Goal: Use online tool/utility: Utilize a website feature to perform a specific function

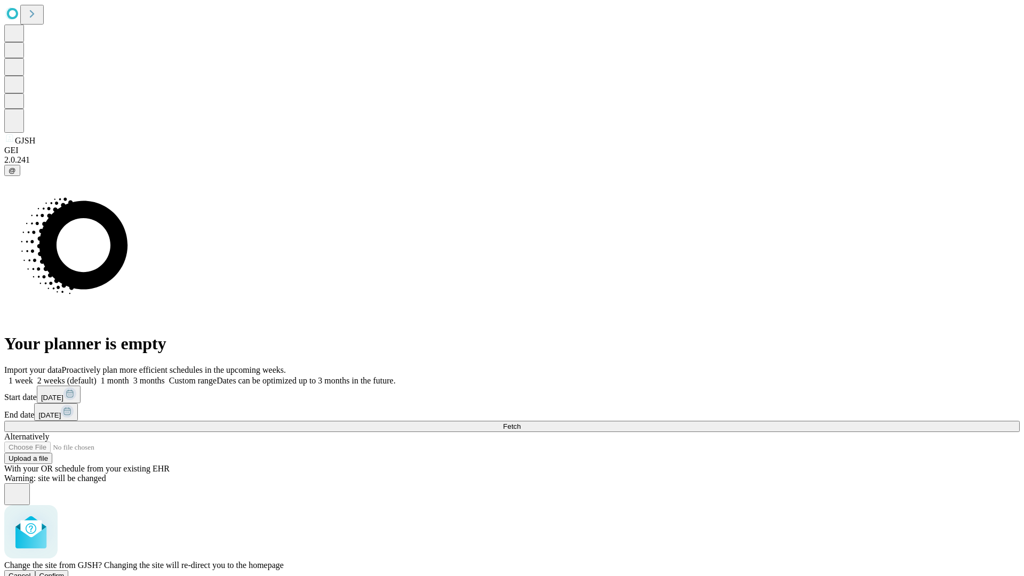
click at [65, 572] on span "Confirm" at bounding box center [51, 576] width 25 height 8
click at [129, 376] on label "1 month" at bounding box center [113, 380] width 33 height 9
click at [521, 422] on span "Fetch" at bounding box center [512, 426] width 18 height 8
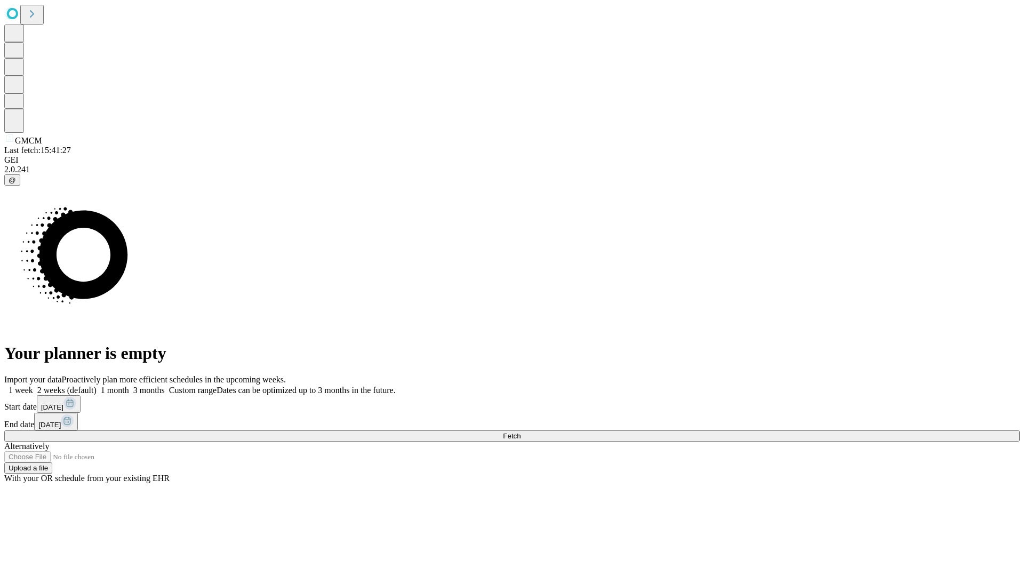
click at [129, 386] on label "1 month" at bounding box center [113, 390] width 33 height 9
click at [521, 432] on span "Fetch" at bounding box center [512, 436] width 18 height 8
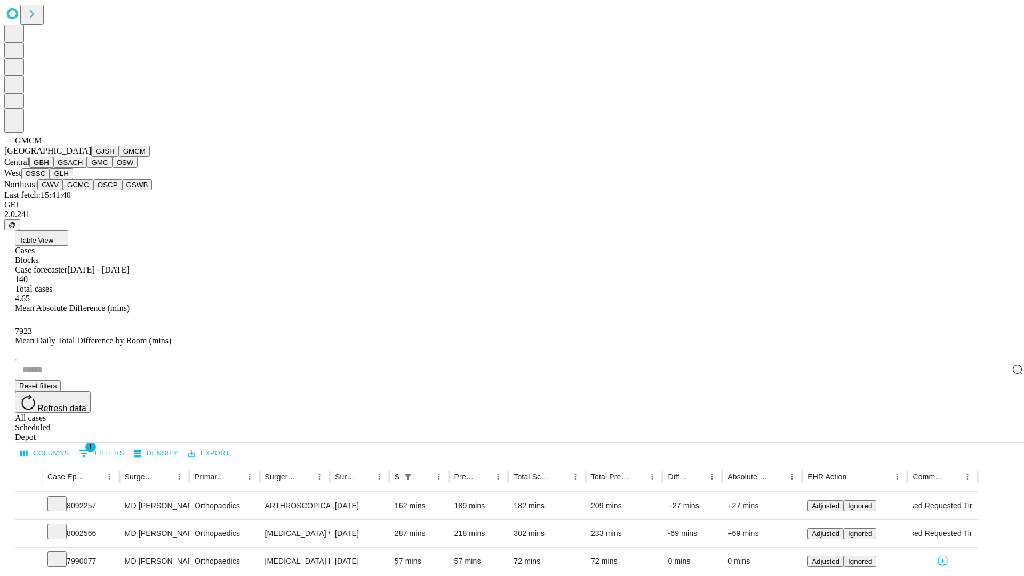
click at [53, 168] on button "GBH" at bounding box center [41, 162] width 24 height 11
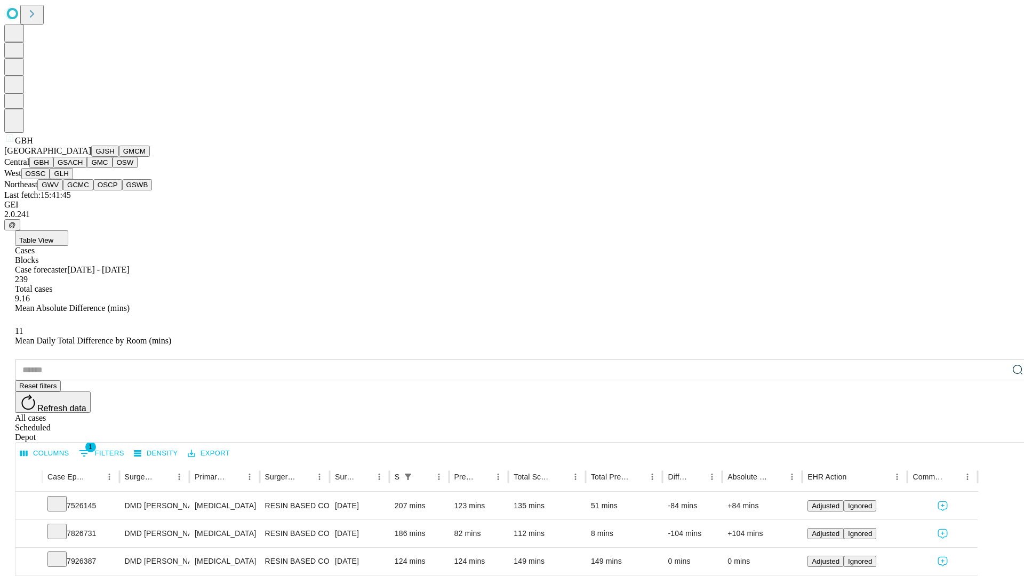
click at [83, 168] on button "GSACH" at bounding box center [70, 162] width 34 height 11
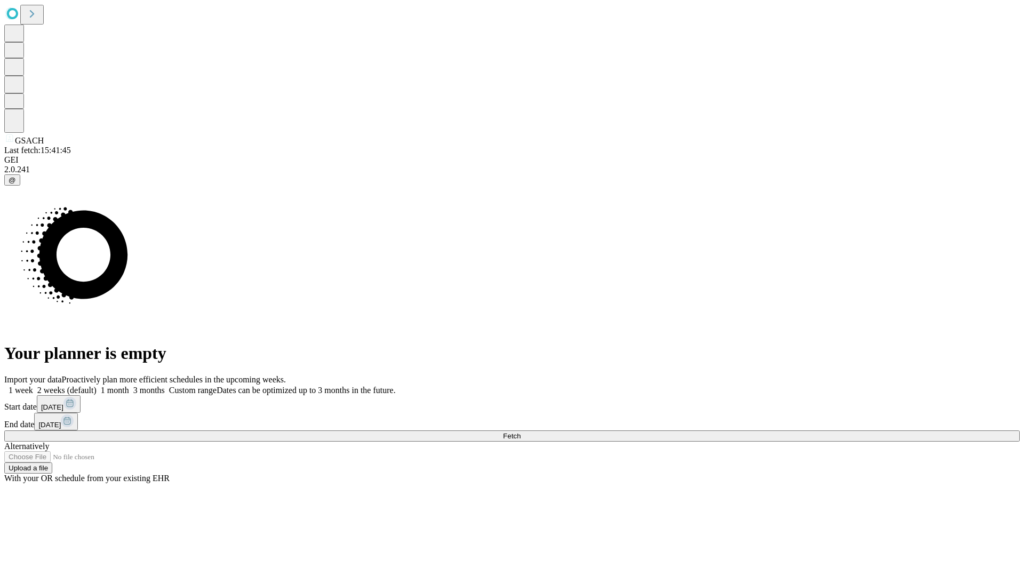
click at [521, 432] on span "Fetch" at bounding box center [512, 436] width 18 height 8
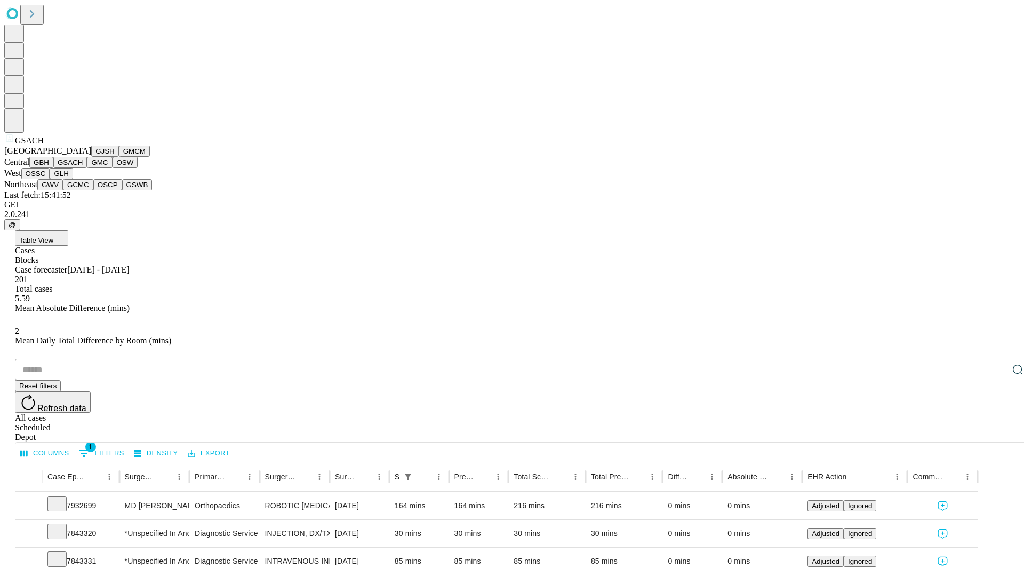
click at [87, 168] on button "GMC" at bounding box center [99, 162] width 25 height 11
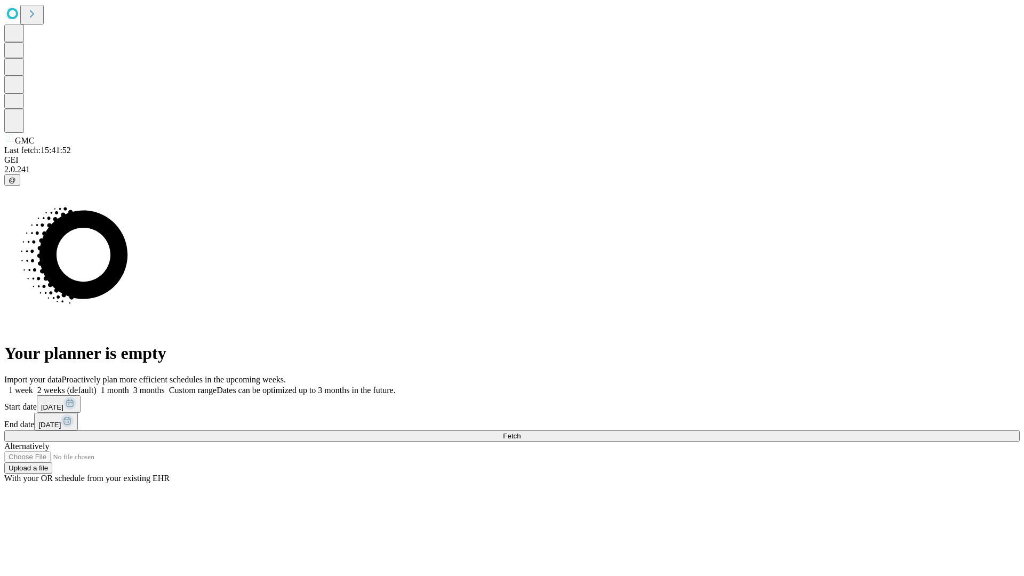
click at [129, 386] on label "1 month" at bounding box center [113, 390] width 33 height 9
click at [521, 432] on span "Fetch" at bounding box center [512, 436] width 18 height 8
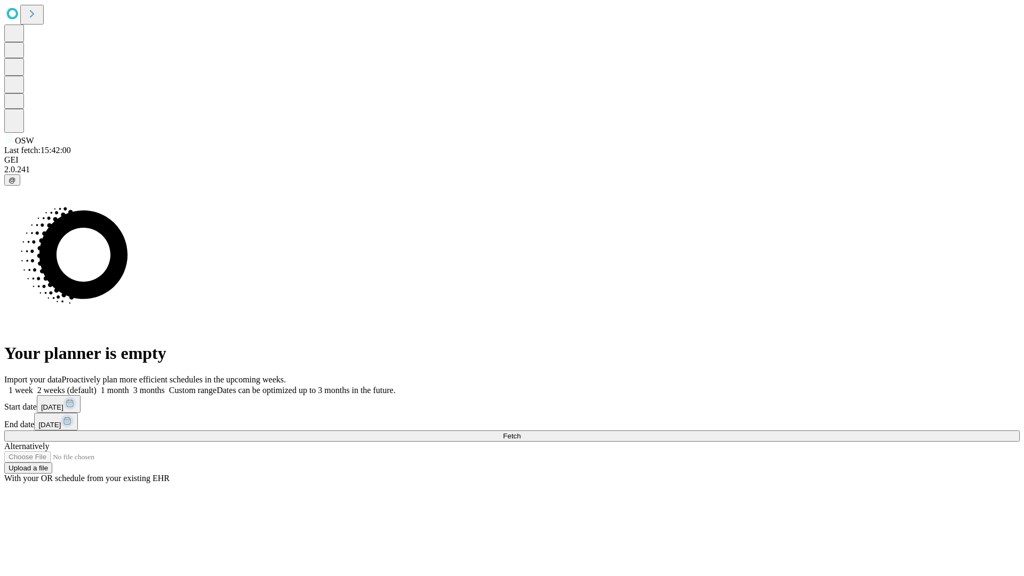
click at [521, 432] on span "Fetch" at bounding box center [512, 436] width 18 height 8
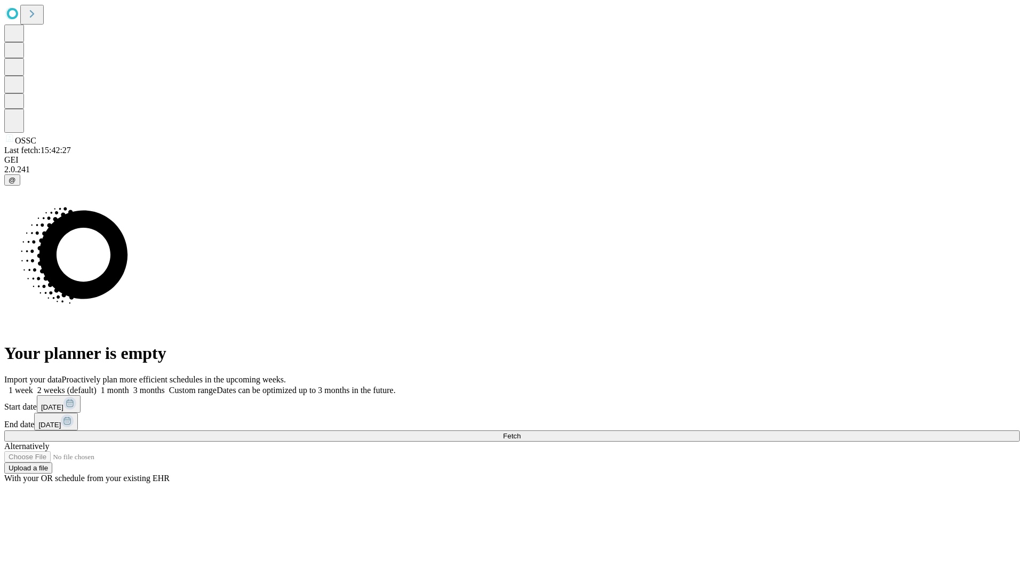
click at [129, 386] on label "1 month" at bounding box center [113, 390] width 33 height 9
click at [521, 432] on span "Fetch" at bounding box center [512, 436] width 18 height 8
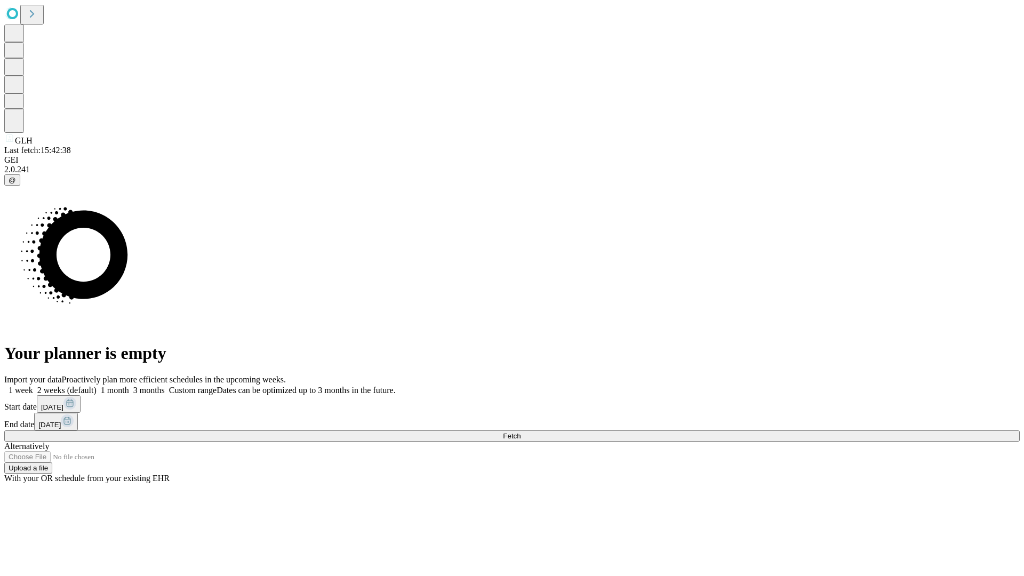
click at [521, 432] on span "Fetch" at bounding box center [512, 436] width 18 height 8
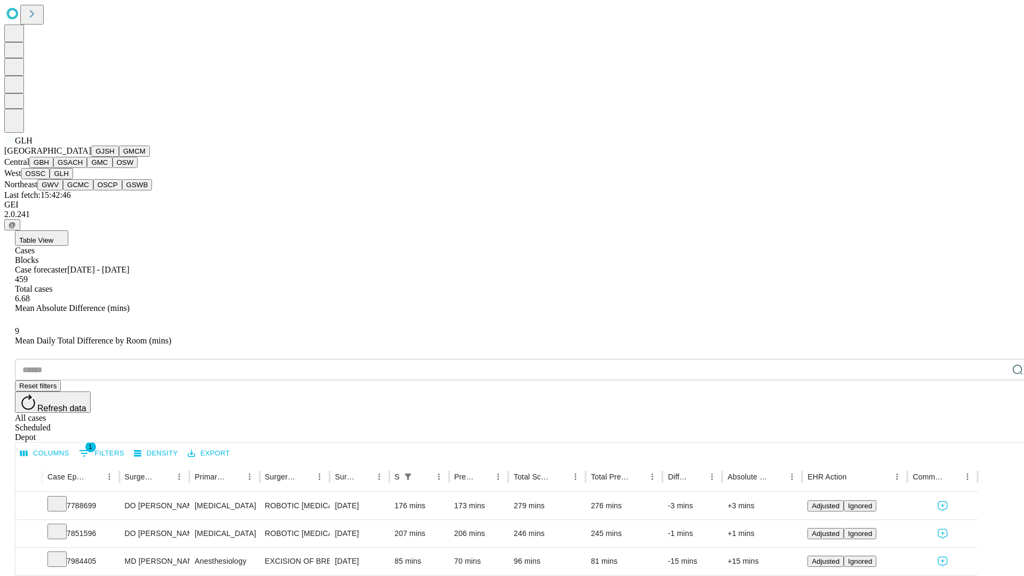
click at [63, 190] on button "GWV" at bounding box center [50, 184] width 26 height 11
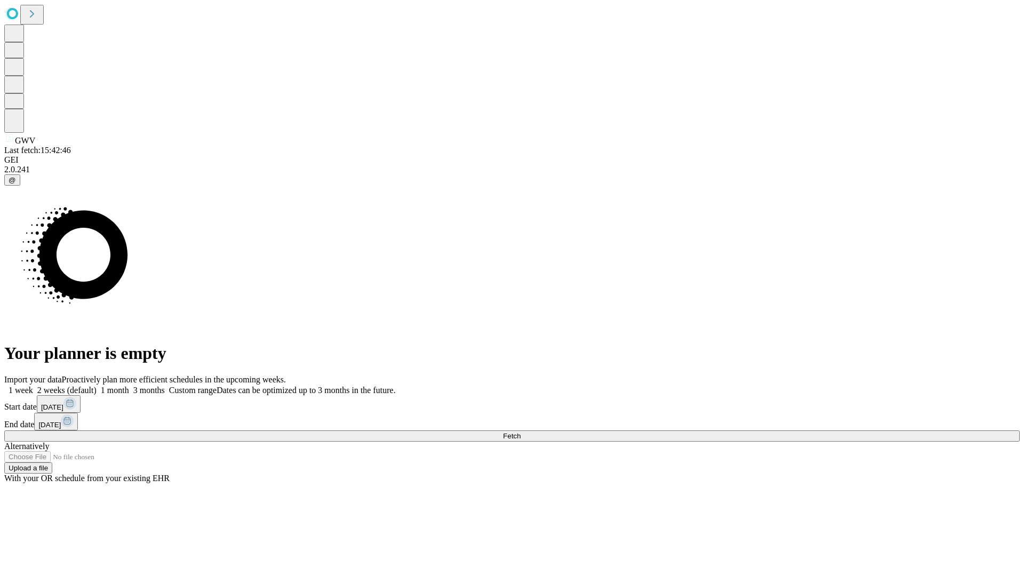
click at [129, 386] on label "1 month" at bounding box center [113, 390] width 33 height 9
click at [521, 432] on span "Fetch" at bounding box center [512, 436] width 18 height 8
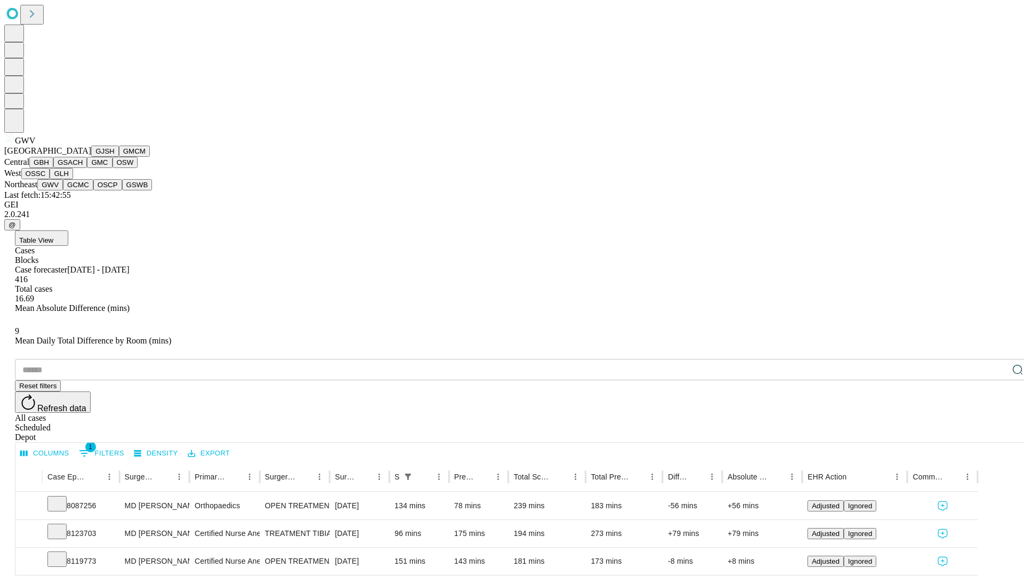
click at [83, 190] on button "GCMC" at bounding box center [78, 184] width 30 height 11
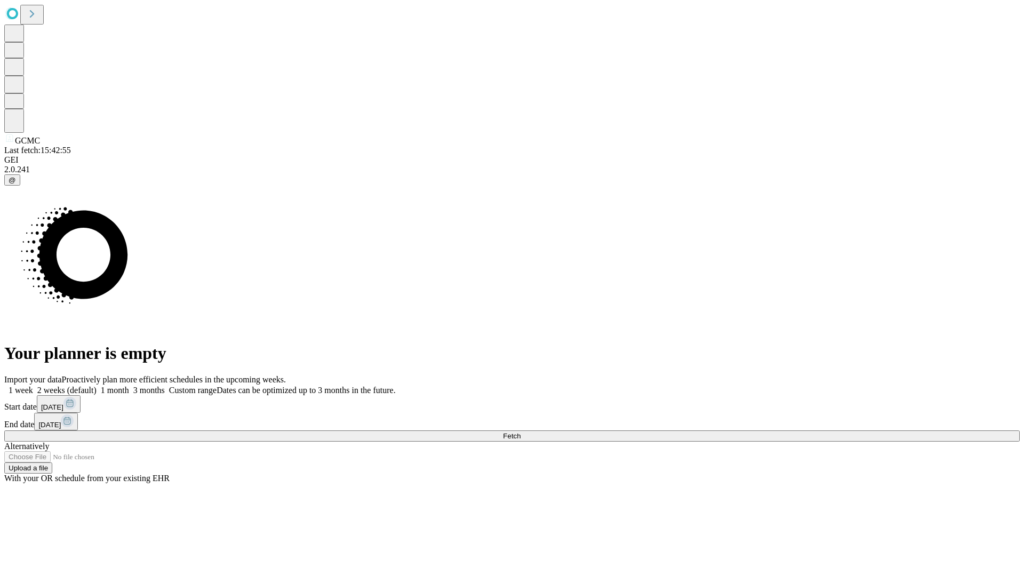
click at [129, 386] on label "1 month" at bounding box center [113, 390] width 33 height 9
click at [521, 432] on span "Fetch" at bounding box center [512, 436] width 18 height 8
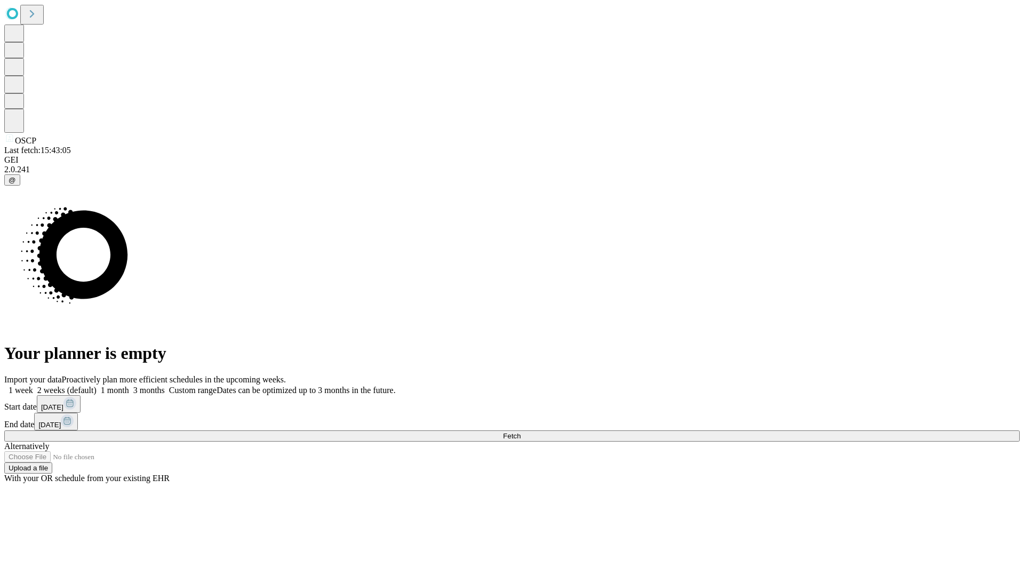
click at [129, 386] on label "1 month" at bounding box center [113, 390] width 33 height 9
click at [521, 432] on span "Fetch" at bounding box center [512, 436] width 18 height 8
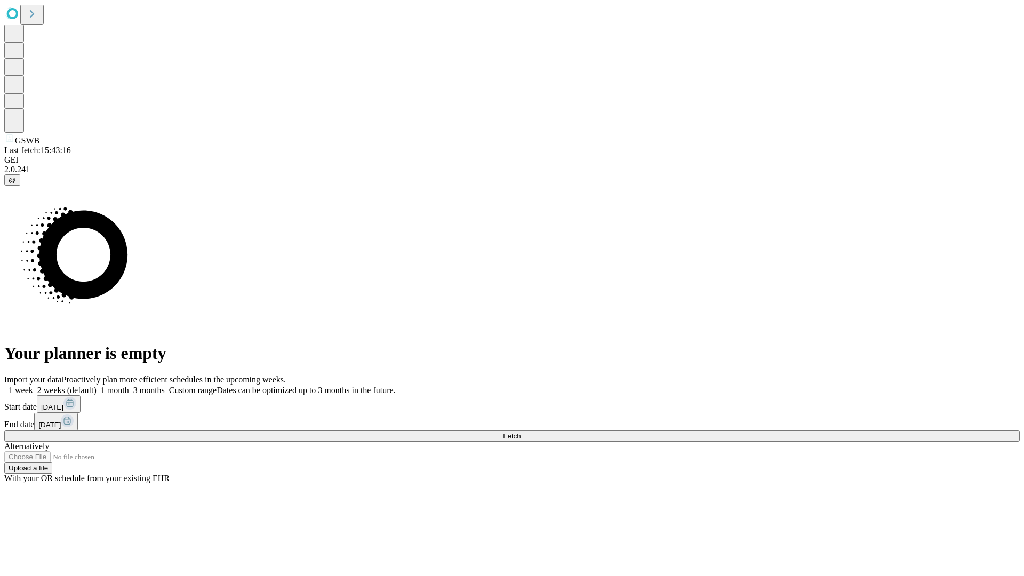
click at [129, 386] on label "1 month" at bounding box center [113, 390] width 33 height 9
click at [521, 432] on span "Fetch" at bounding box center [512, 436] width 18 height 8
